Goal: Task Accomplishment & Management: Use online tool/utility

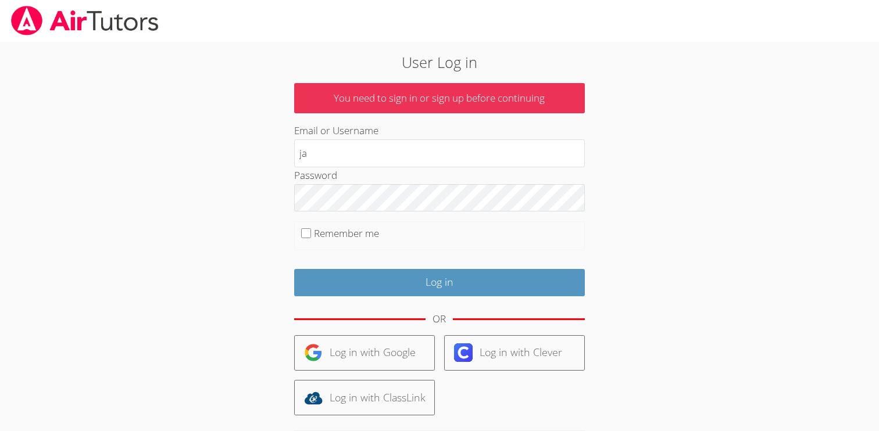
type input "[EMAIL_ADDRESS][DOMAIN_NAME]"
click at [310, 234] on input "Remember me" at bounding box center [306, 233] width 10 height 10
checkbox input "true"
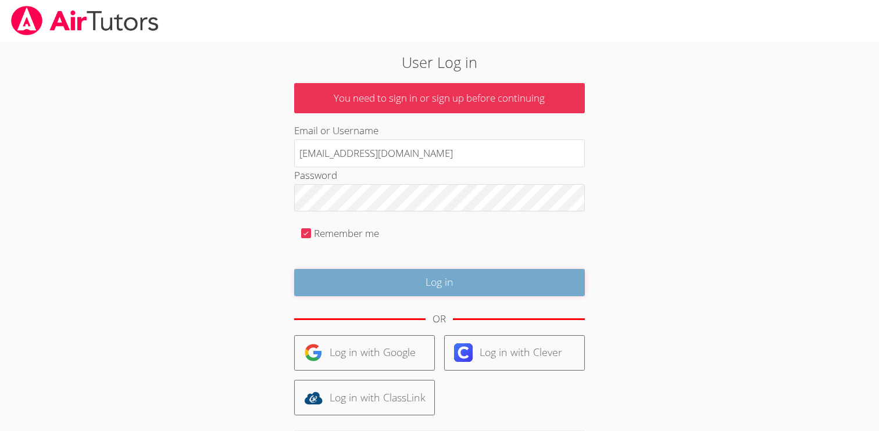
click at [352, 285] on input "Log in" at bounding box center [439, 282] width 291 height 27
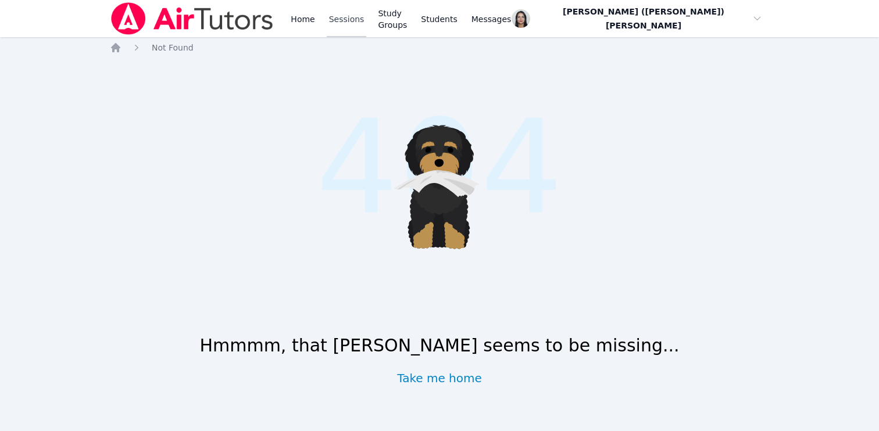
click at [342, 19] on link "Sessions" at bounding box center [347, 18] width 40 height 37
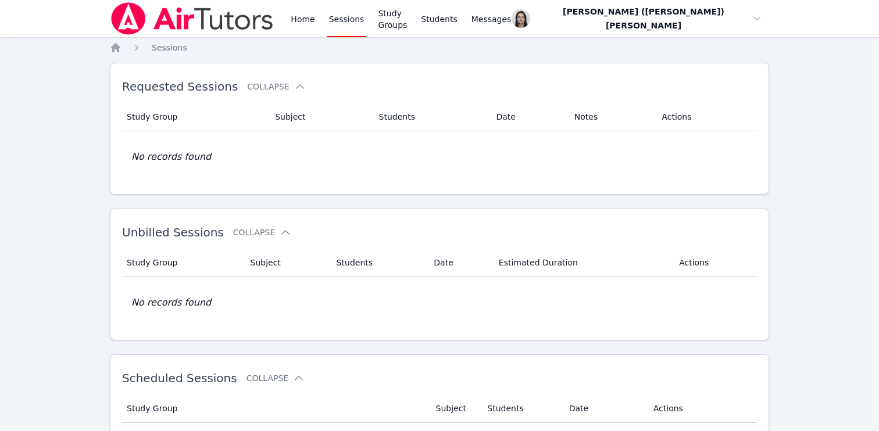
scroll to position [154, 0]
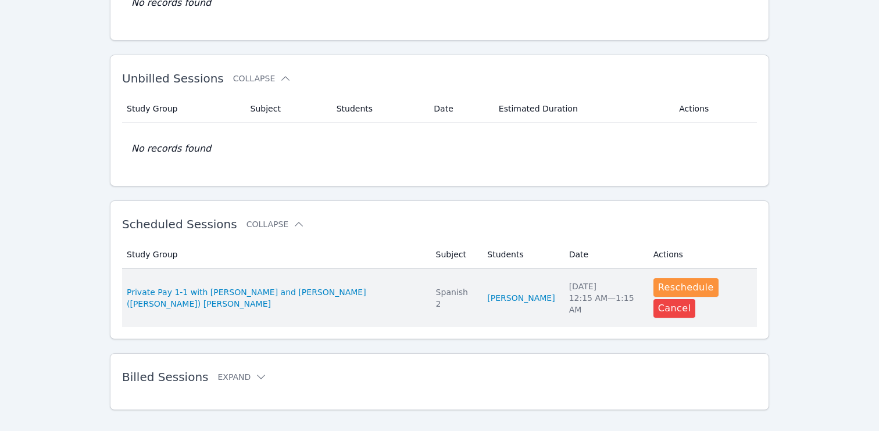
click at [392, 281] on td "Study Group Private Pay 1-1 with [PERSON_NAME] and [PERSON_NAME] ([PERSON_NAME]…" at bounding box center [275, 298] width 307 height 58
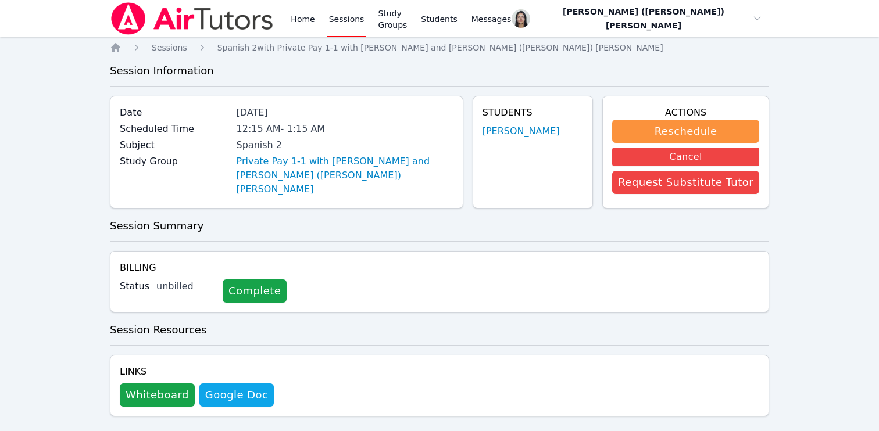
scroll to position [13, 0]
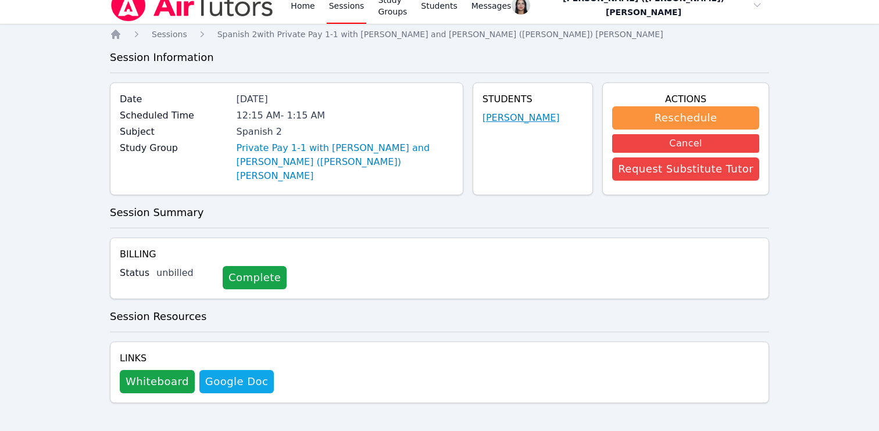
click at [521, 116] on link "[PERSON_NAME]" at bounding box center [520, 118] width 77 height 14
click at [147, 379] on button "Whiteboard" at bounding box center [157, 381] width 75 height 23
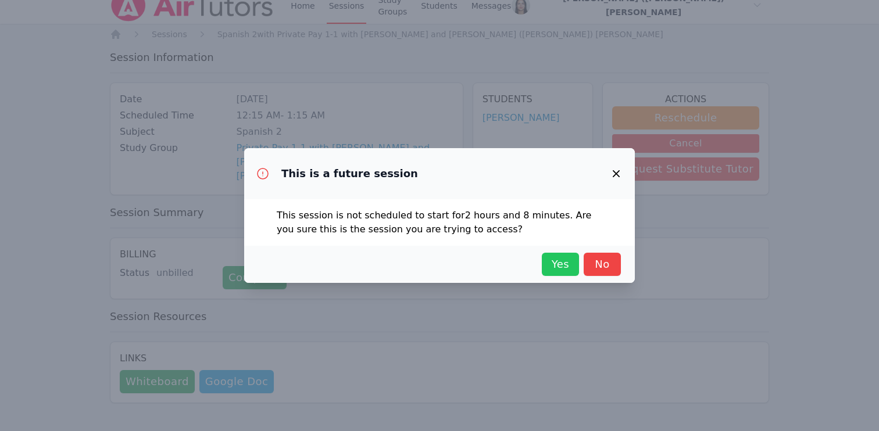
click at [550, 258] on span "Yes" at bounding box center [560, 264] width 26 height 16
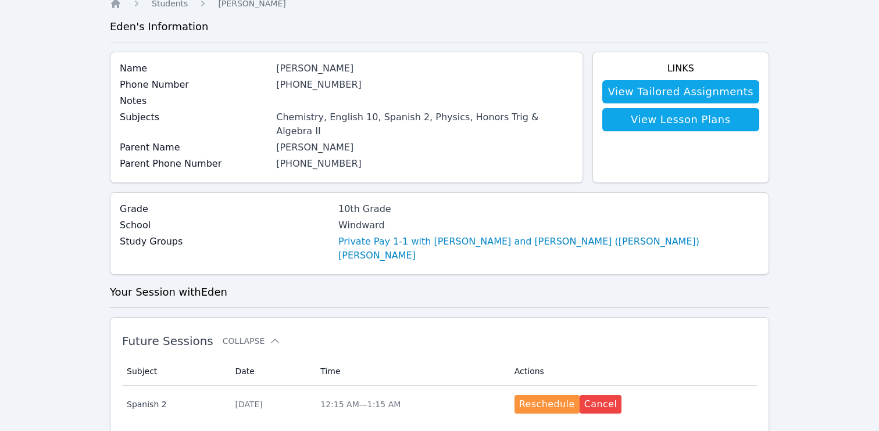
scroll to position [275, 0]
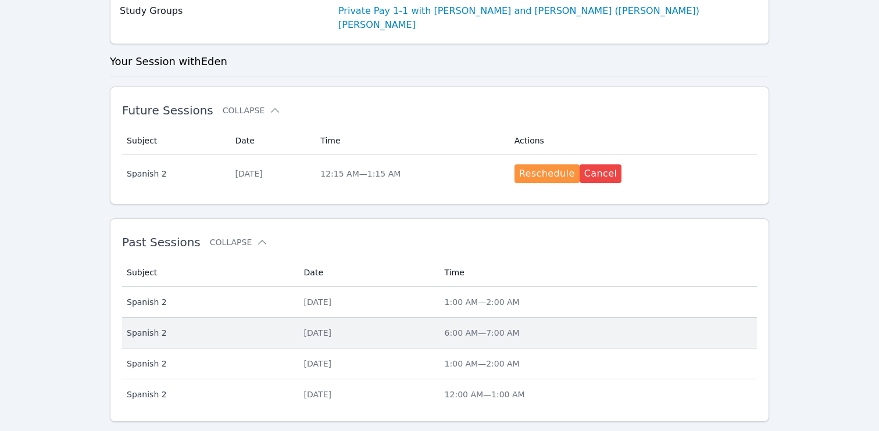
click at [368, 318] on td "Date Sun Aug 17" at bounding box center [367, 333] width 141 height 31
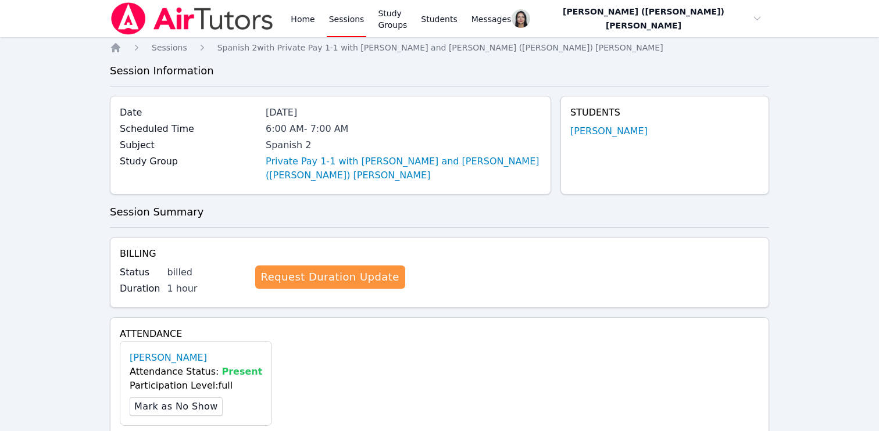
scroll to position [275, 0]
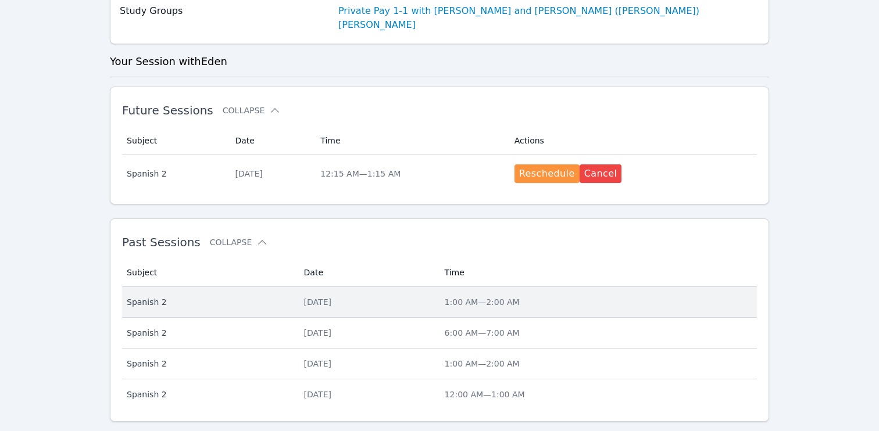
click at [365, 296] on div "[DATE]" at bounding box center [367, 302] width 127 height 12
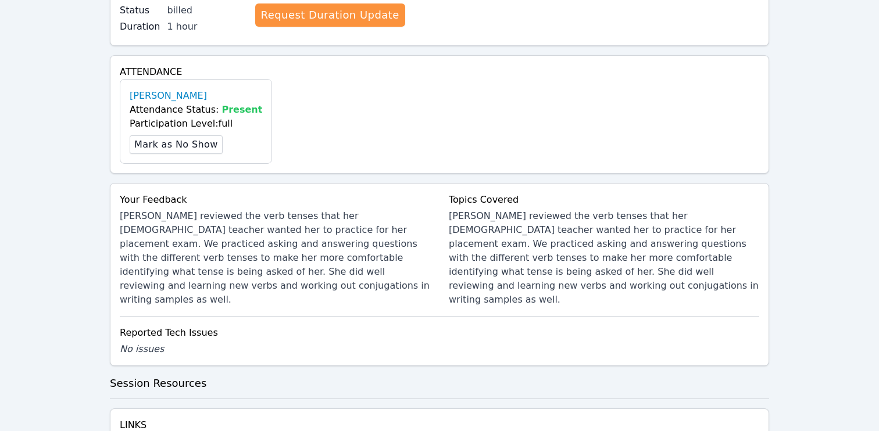
scroll to position [320, 0]
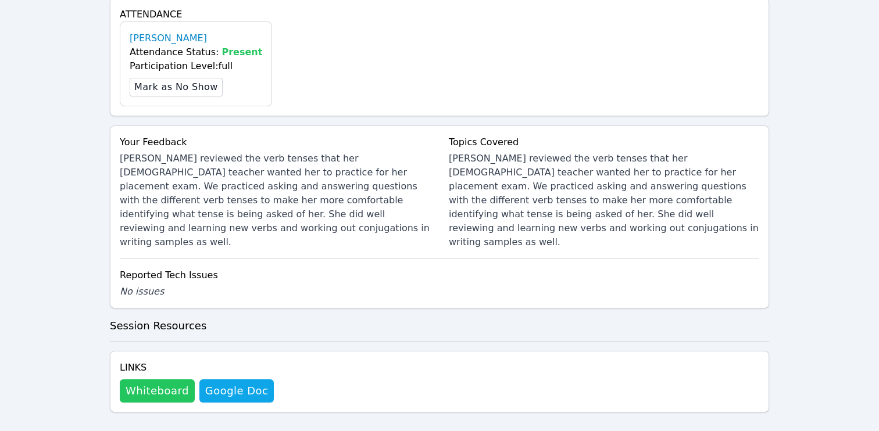
click at [164, 379] on button "Whiteboard" at bounding box center [157, 390] width 75 height 23
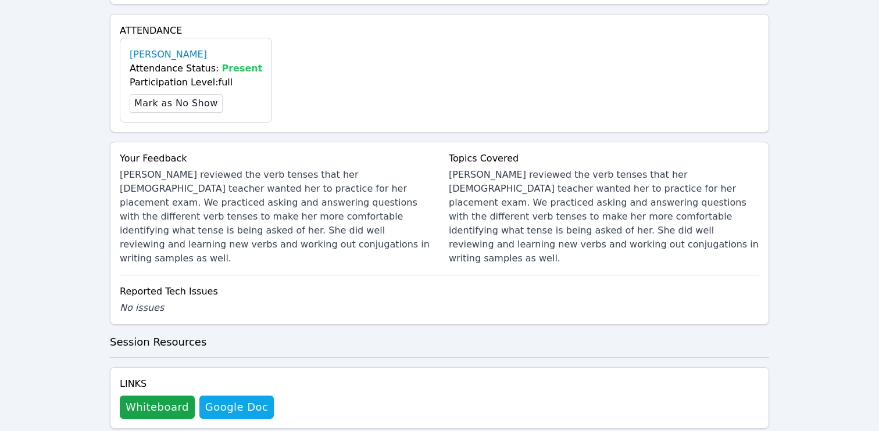
scroll to position [297, 0]
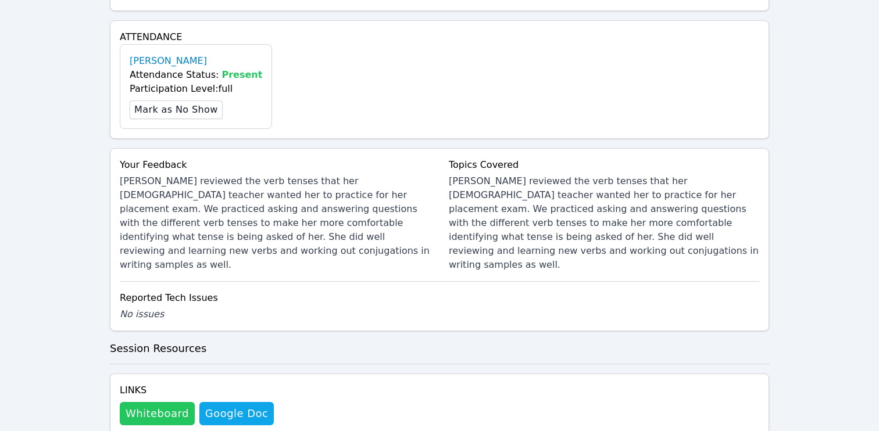
click at [163, 402] on button "Whiteboard" at bounding box center [157, 413] width 75 height 23
